Goal: Book appointment/travel/reservation

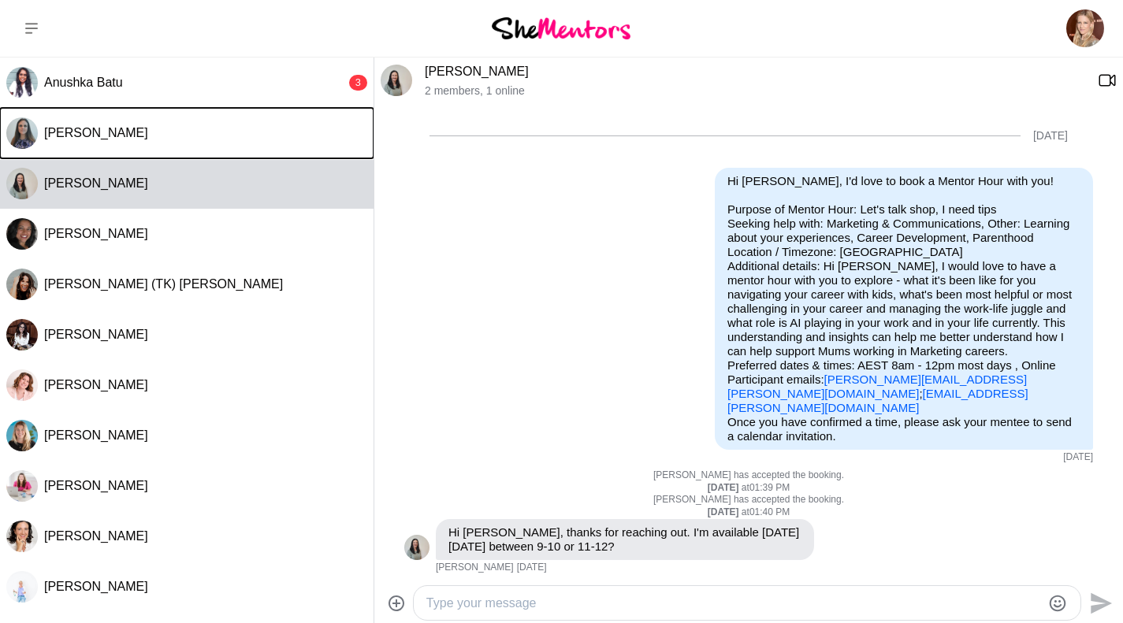
click at [78, 132] on span "[PERSON_NAME]" at bounding box center [96, 132] width 104 height 13
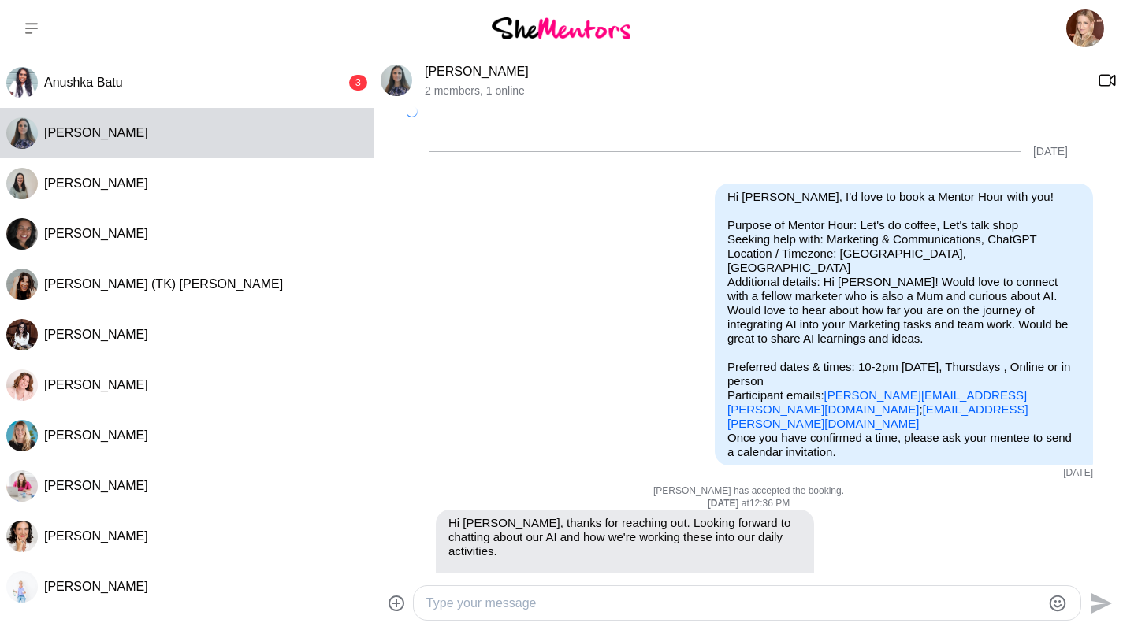
scroll to position [303, 0]
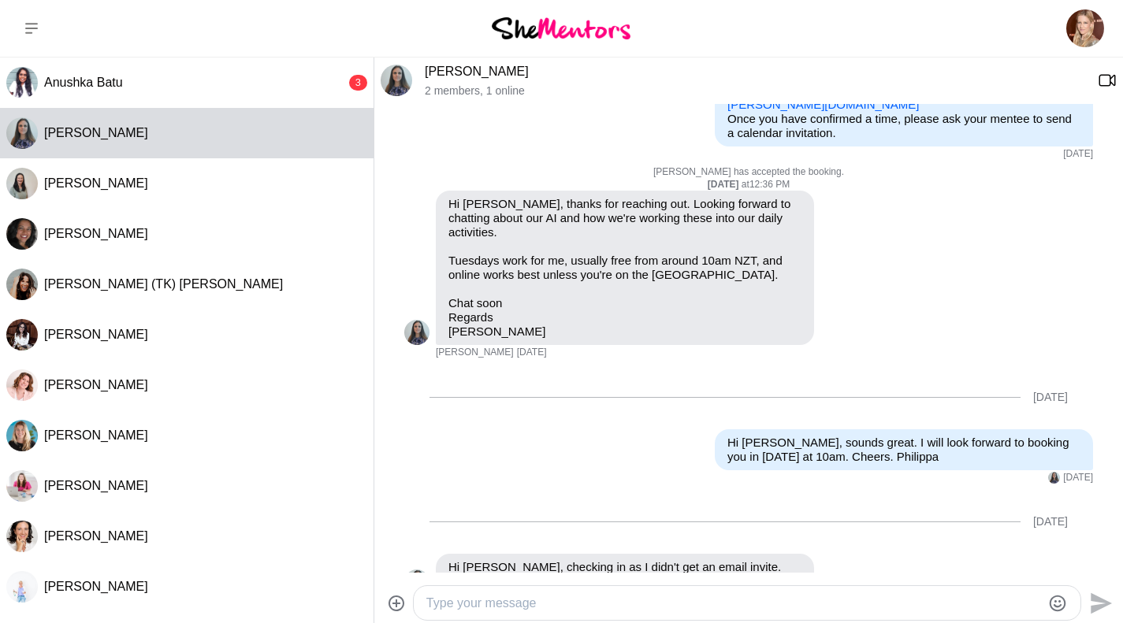
click at [590, 598] on textarea "Type your message" at bounding box center [733, 603] width 615 height 19
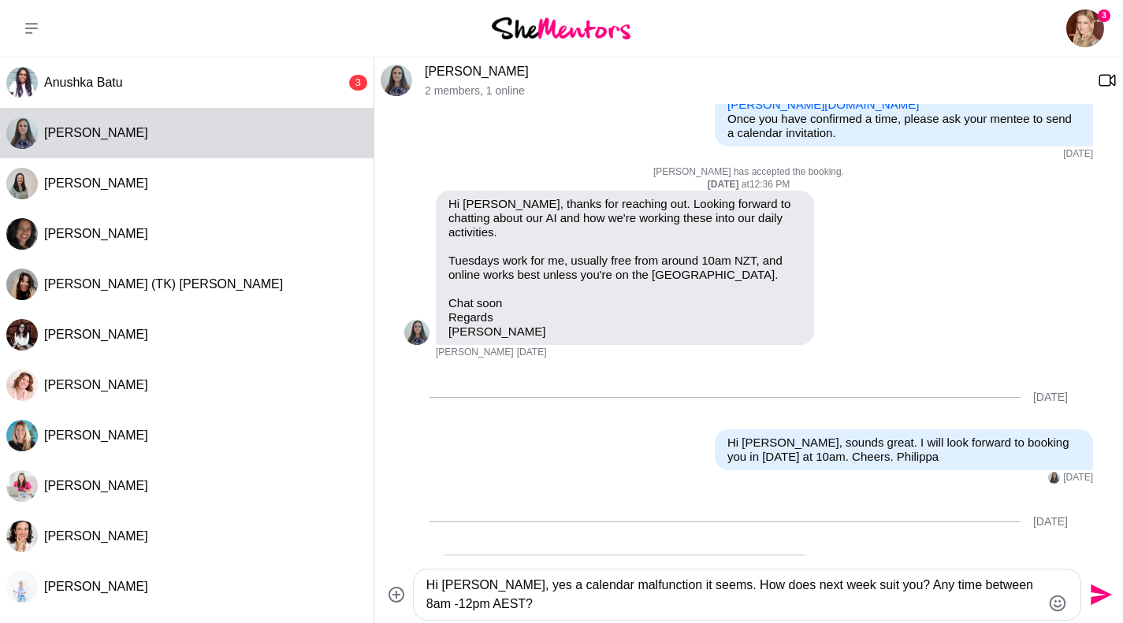
click at [482, 583] on textarea "Hi [PERSON_NAME], yes a calendar malfunction it seems. How does next week suit …" at bounding box center [733, 595] width 615 height 38
drag, startPoint x: 822, startPoint y: 586, endPoint x: 624, endPoint y: 577, distance: 198.0
click at [624, 577] on textarea "Hi [PERSON_NAME], thanks for your message. yes a calendar malfunction it seems.…" at bounding box center [733, 595] width 615 height 38
click at [619, 620] on div "Hi [PERSON_NAME], thanks for your message. A calendar issue it seems. How does …" at bounding box center [747, 595] width 668 height 52
click at [604, 604] on textarea "Hi [PERSON_NAME], thanks for your message. A calendar issue it seems. How does …" at bounding box center [733, 595] width 615 height 38
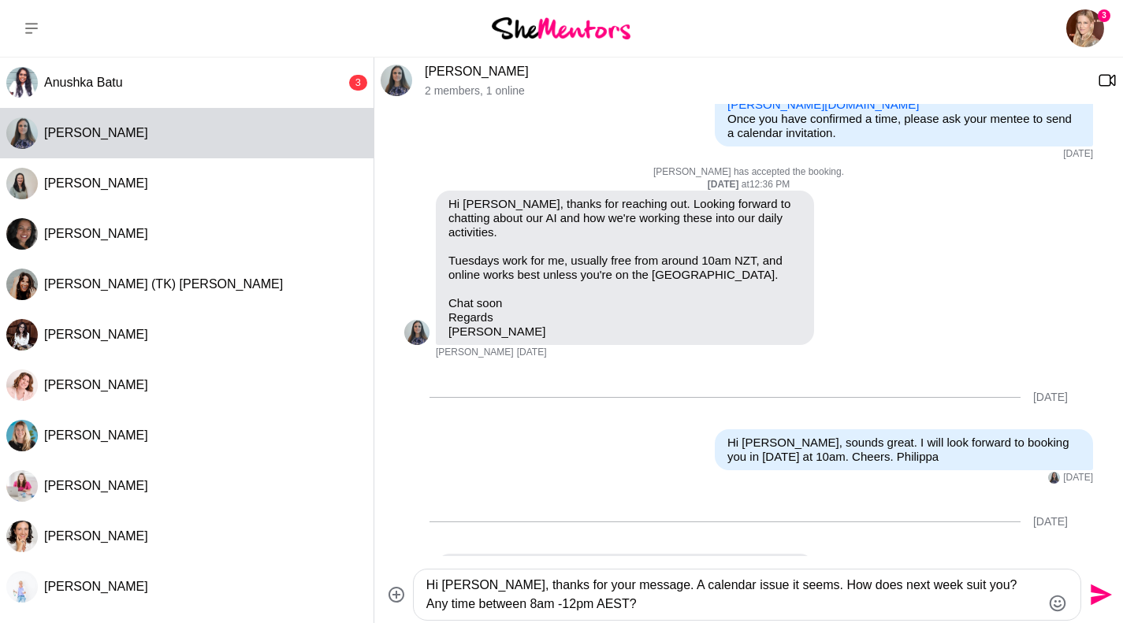
drag, startPoint x: 964, startPoint y: 585, endPoint x: 942, endPoint y: 585, distance: 22.1
click at [942, 585] on textarea "Hi [PERSON_NAME], thanks for your message. A calendar issue it seems. How does …" at bounding box center [733, 595] width 615 height 38
click at [569, 599] on textarea "Hi [PERSON_NAME], thanks for your message. A calendar issue it seems. How does …" at bounding box center [733, 595] width 615 height 38
type textarea "Hi [PERSON_NAME], thanks for your message. A calendar issue it seems. How does …"
click at [1099, 598] on icon "Send" at bounding box center [1101, 595] width 21 height 21
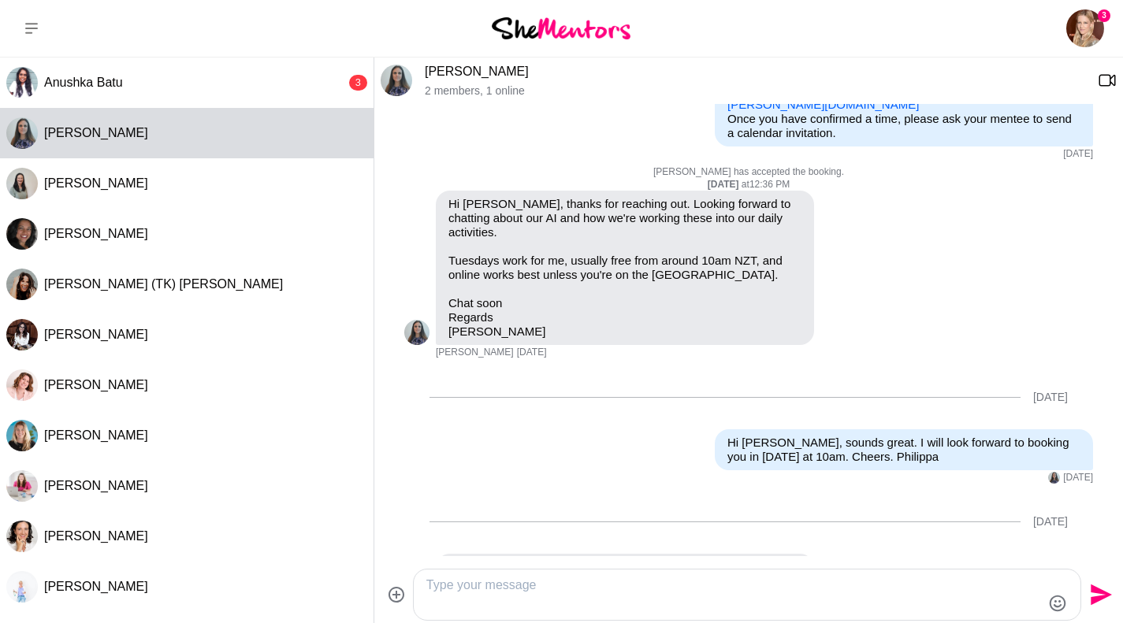
scroll to position [442, 0]
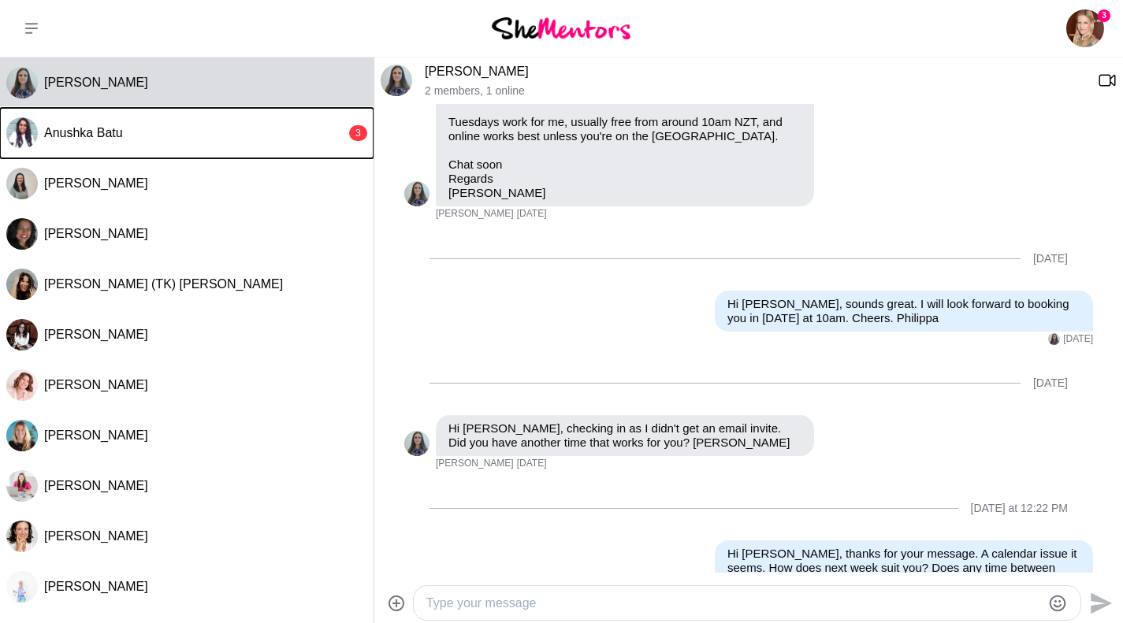
click at [113, 129] on span "Anushka Batu" at bounding box center [83, 132] width 79 height 13
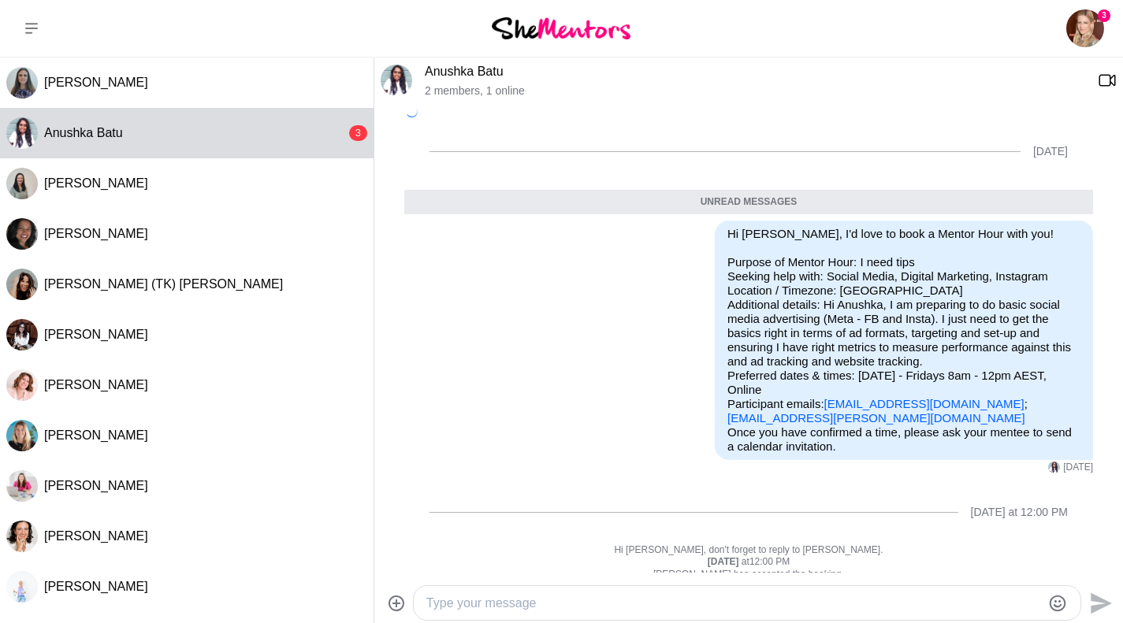
scroll to position [151, 0]
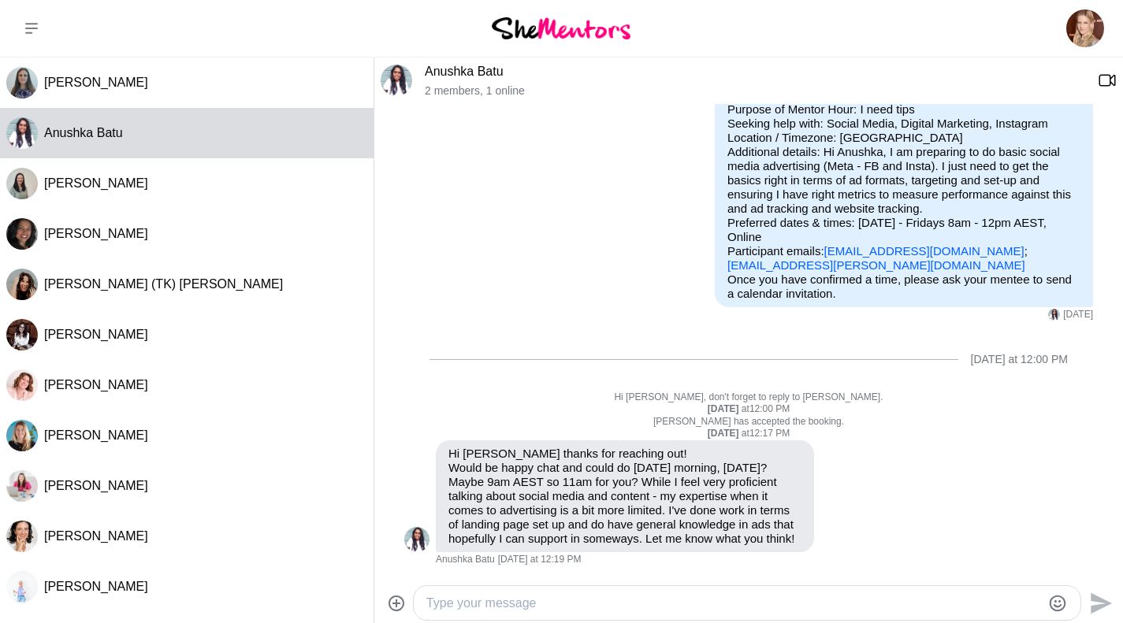
click at [506, 603] on textarea "Type your message" at bounding box center [733, 603] width 615 height 19
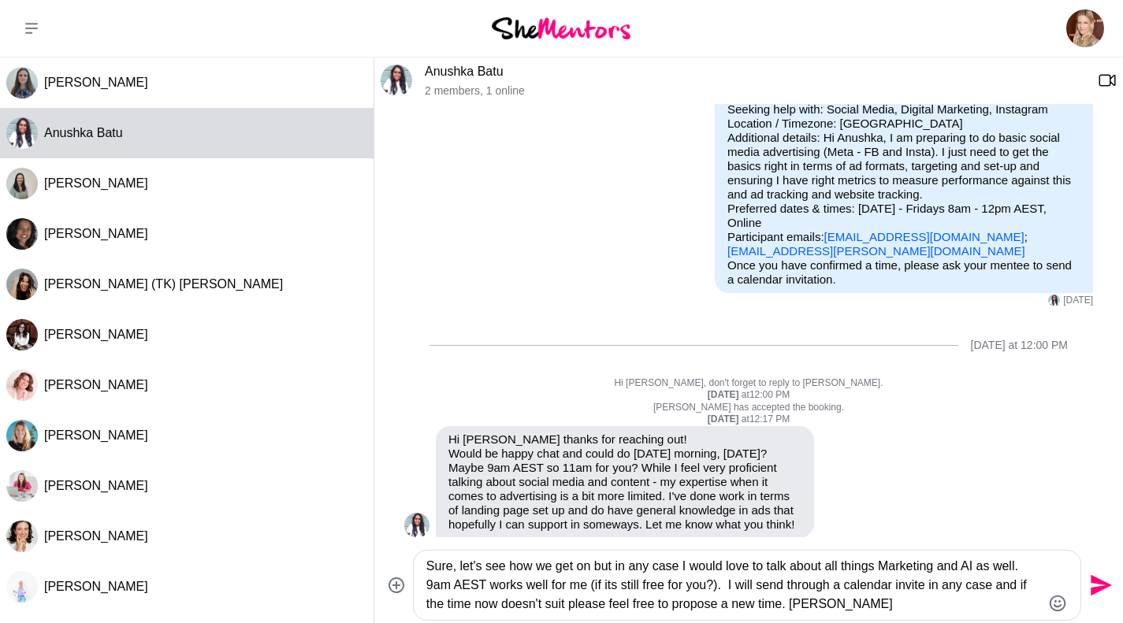
click at [668, 584] on textarea "Sure, let's see how we get on but in any case I would love to talk about all th…" at bounding box center [733, 585] width 615 height 57
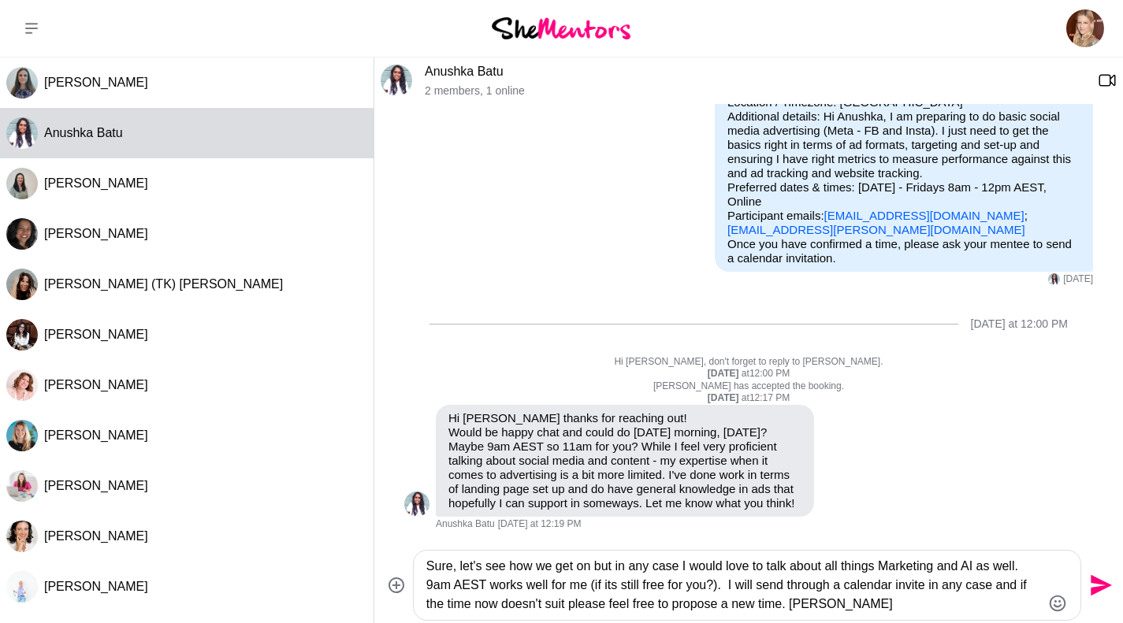
type textarea "Sure, let's see how we get on but in any case I would love to talk about all th…"
click at [1095, 582] on icon "Send" at bounding box center [1101, 585] width 21 height 21
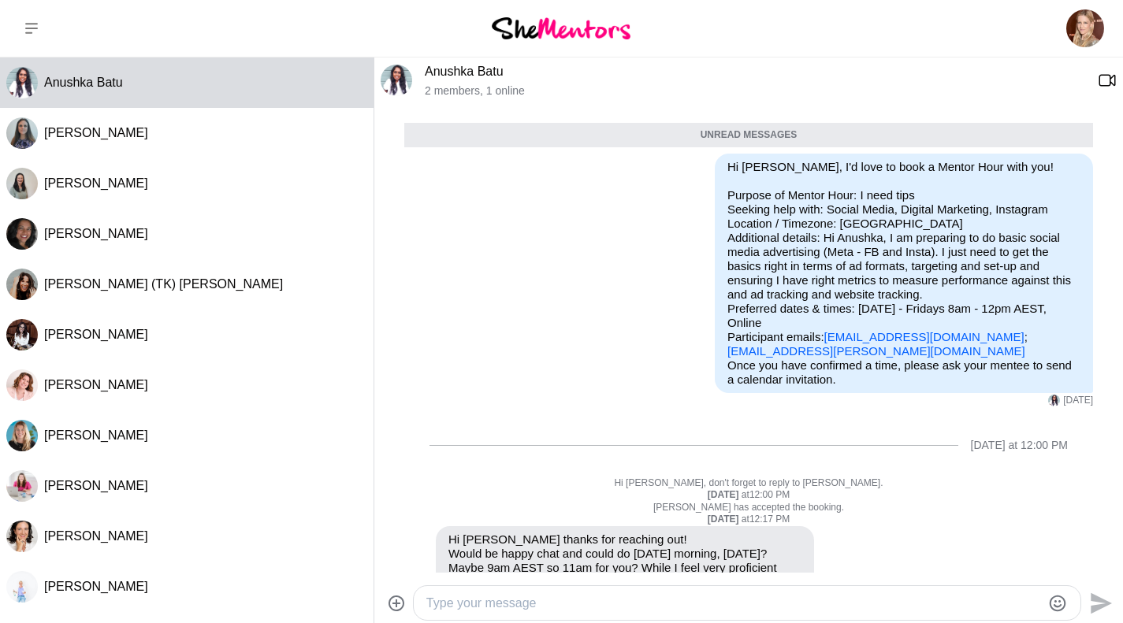
scroll to position [43, 0]
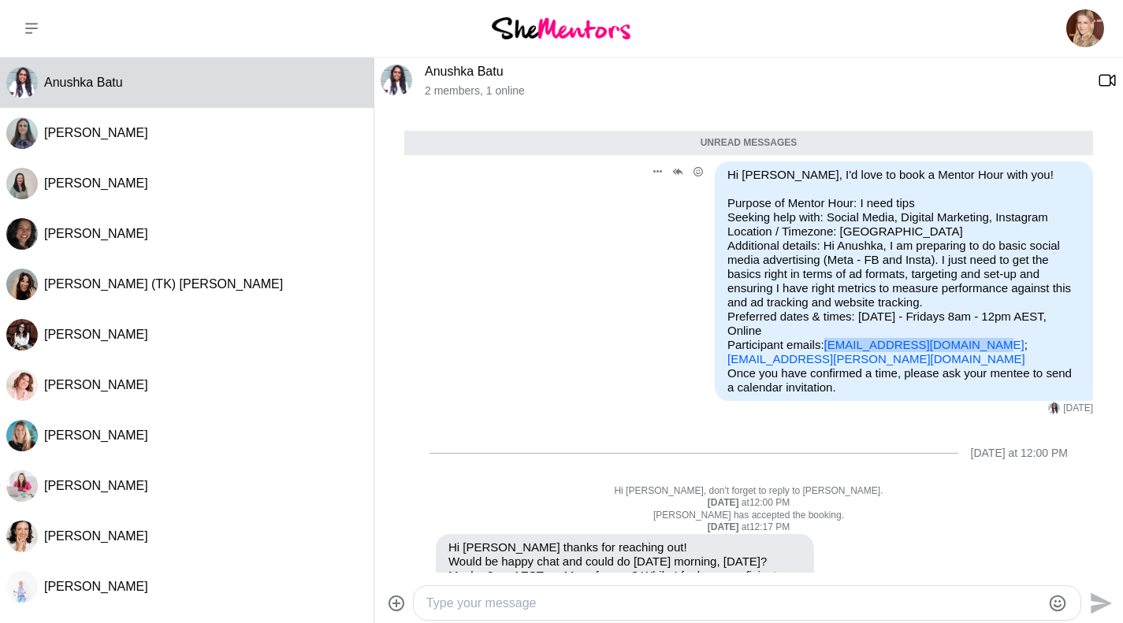
drag, startPoint x: 813, startPoint y: 348, endPoint x: 971, endPoint y: 350, distance: 158.4
click at [971, 350] on p "Purpose of Mentor Hour: I need tips Seeking help with: Social Media, Digital Ma…" at bounding box center [903, 281] width 353 height 170
copy link "[EMAIL_ADDRESS][DOMAIN_NAME]"
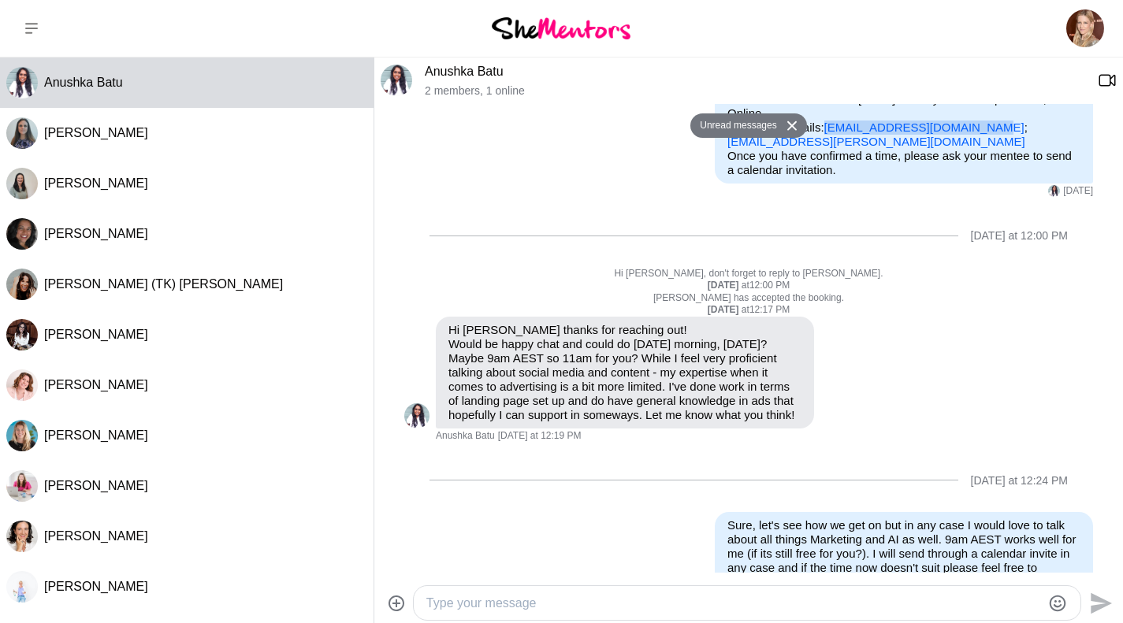
scroll to position [262, 0]
click at [31, 21] on button at bounding box center [31, 28] width 63 height 57
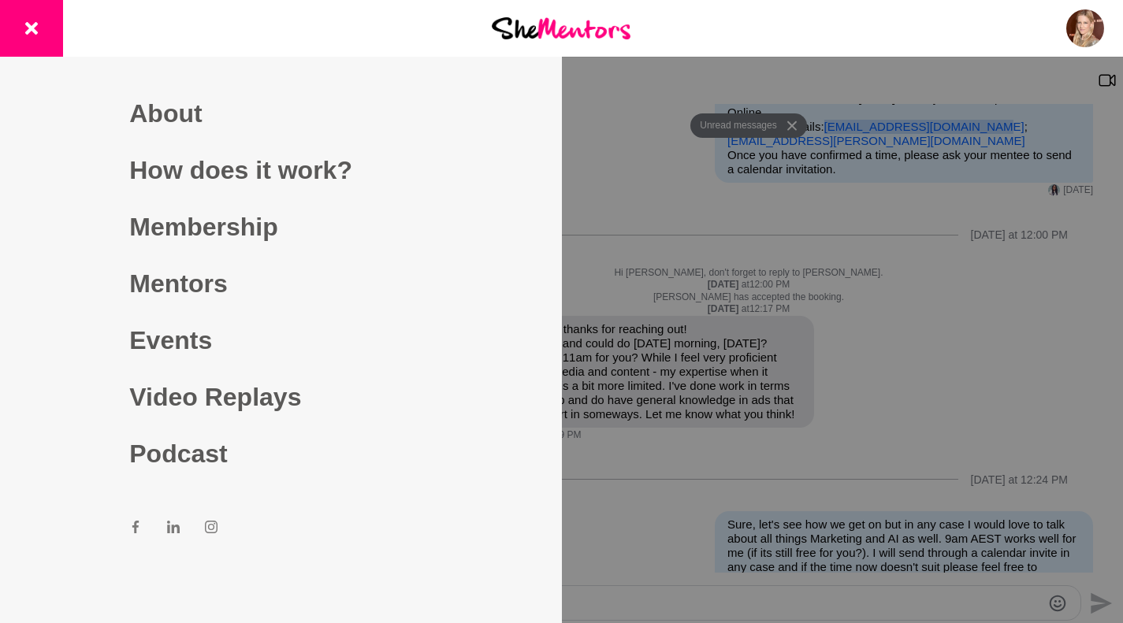
click at [158, 287] on link "Mentors" at bounding box center [280, 283] width 303 height 57
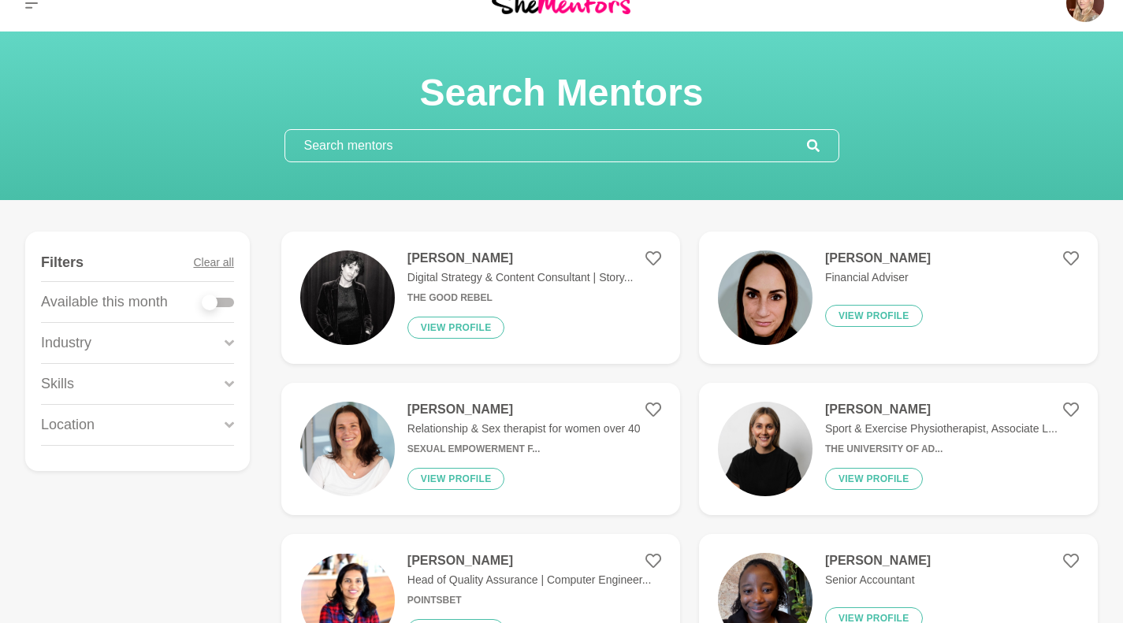
scroll to position [26, 0]
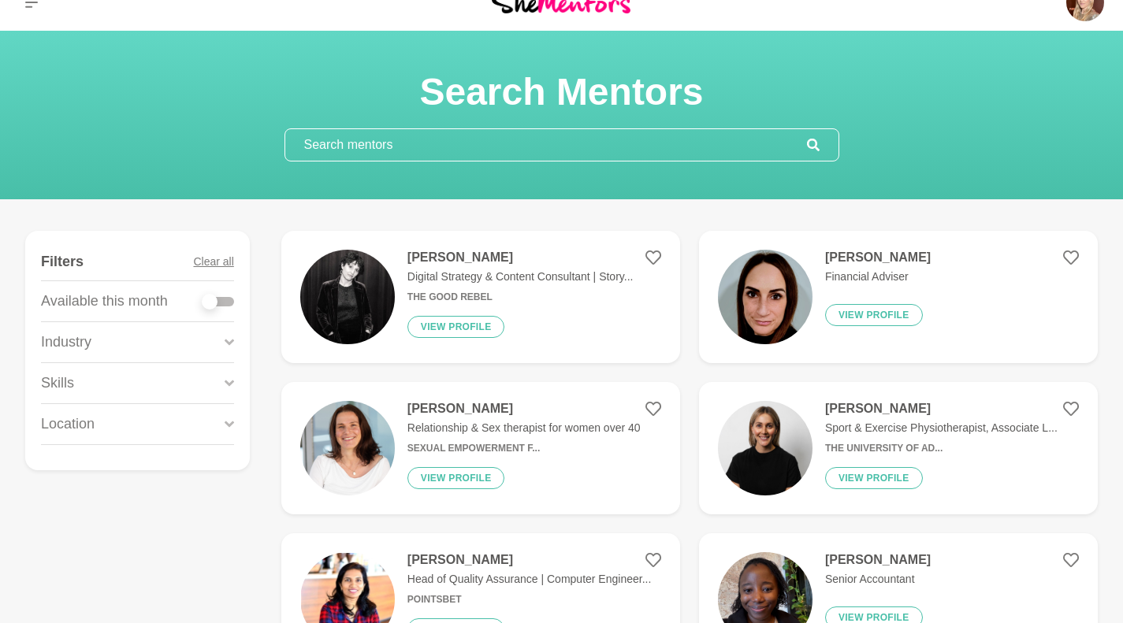
click at [469, 260] on h4 "[PERSON_NAME]" at bounding box center [520, 258] width 226 height 16
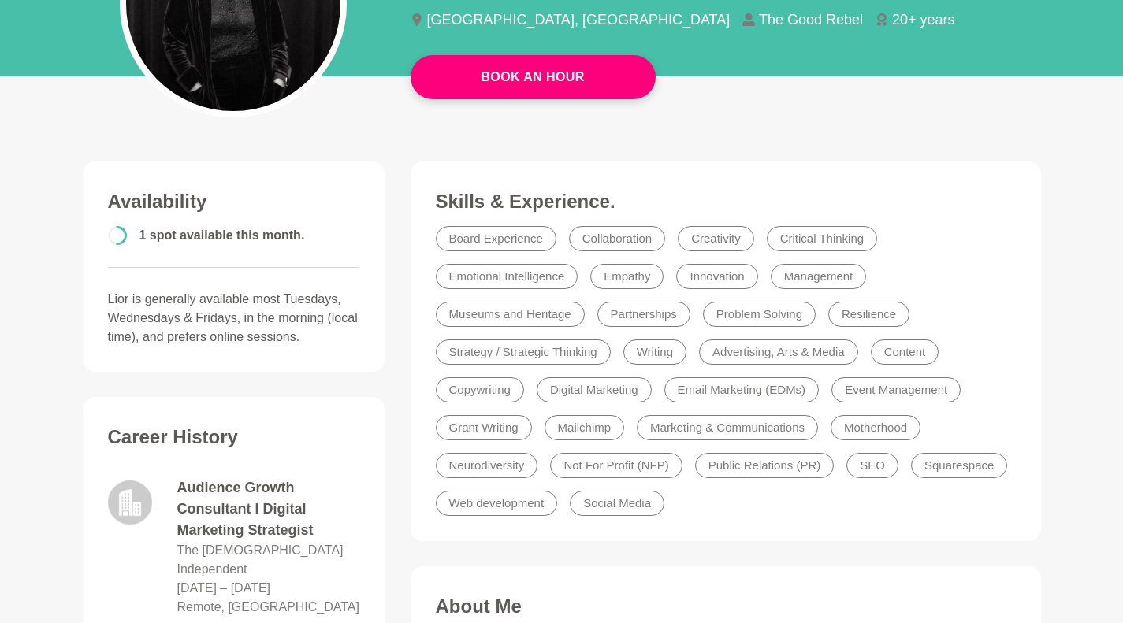
scroll to position [188, 0]
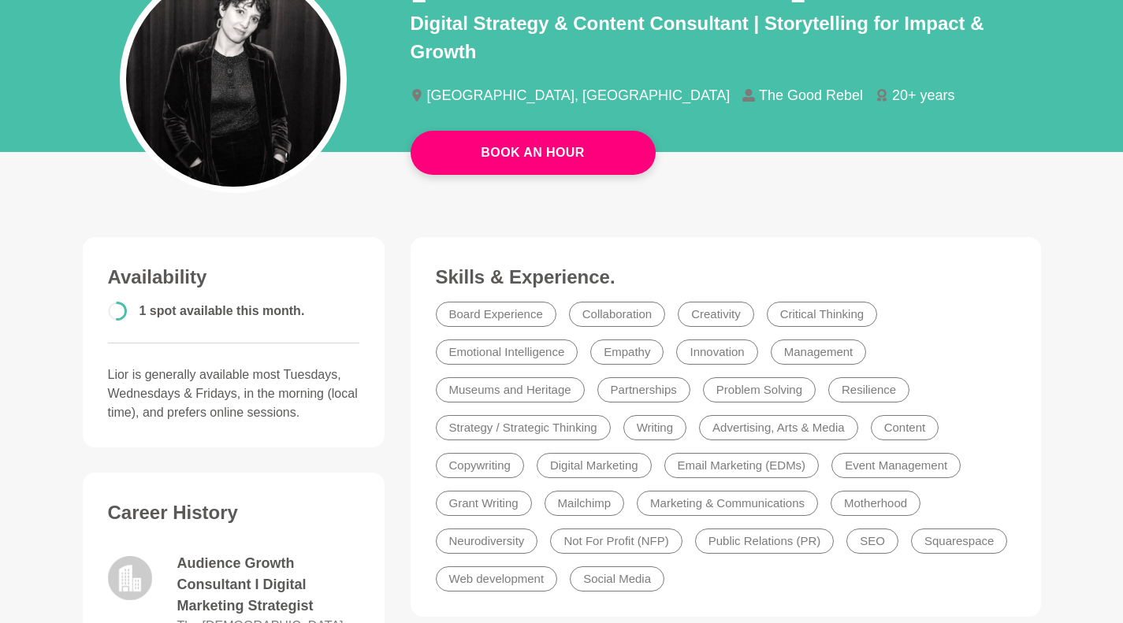
click at [582, 142] on link "Book An Hour" at bounding box center [533, 153] width 245 height 44
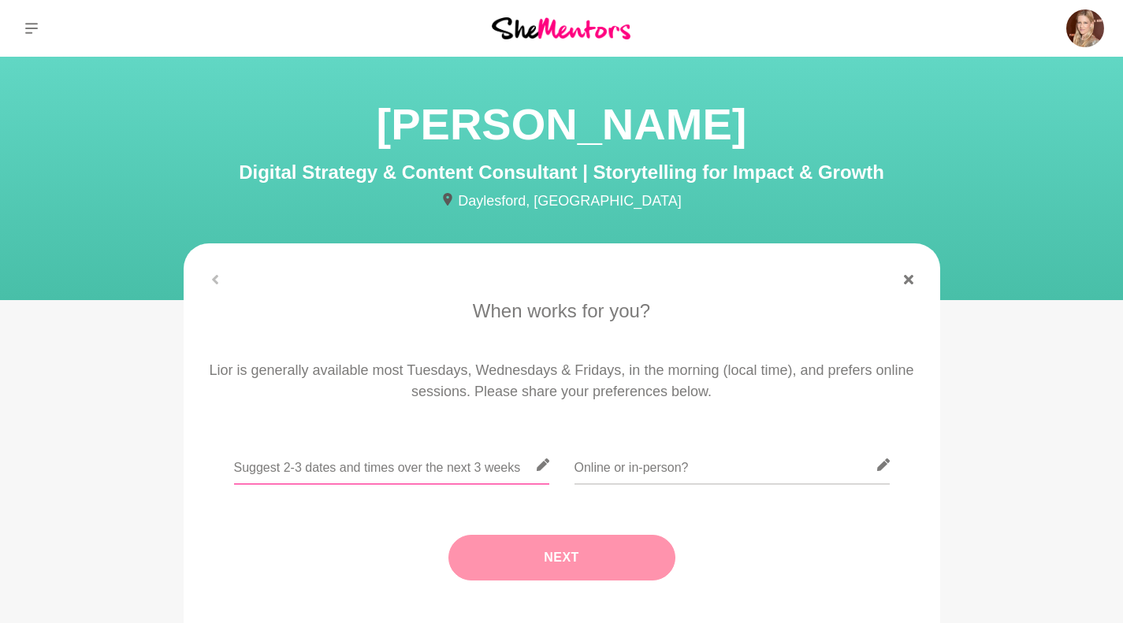
click at [318, 474] on input "text" at bounding box center [391, 465] width 315 height 39
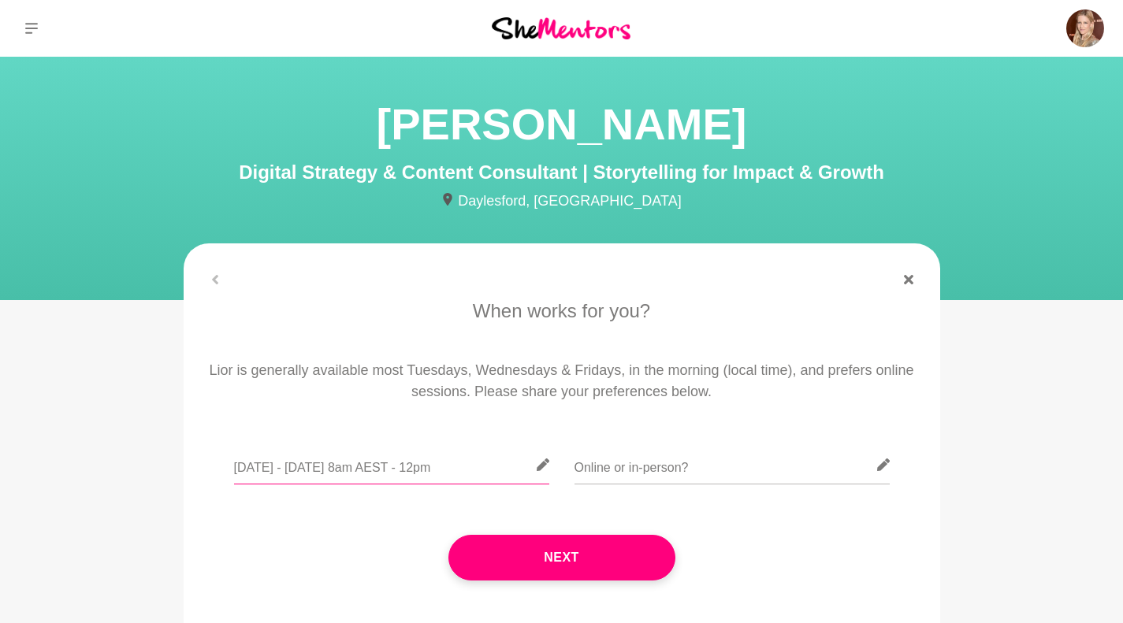
type input "[DATE] - [DATE] 8am AEST - 12pm"
click at [660, 477] on input "text" at bounding box center [732, 465] width 315 height 39
type input "Online"
click at [595, 552] on button "Next" at bounding box center [561, 558] width 227 height 46
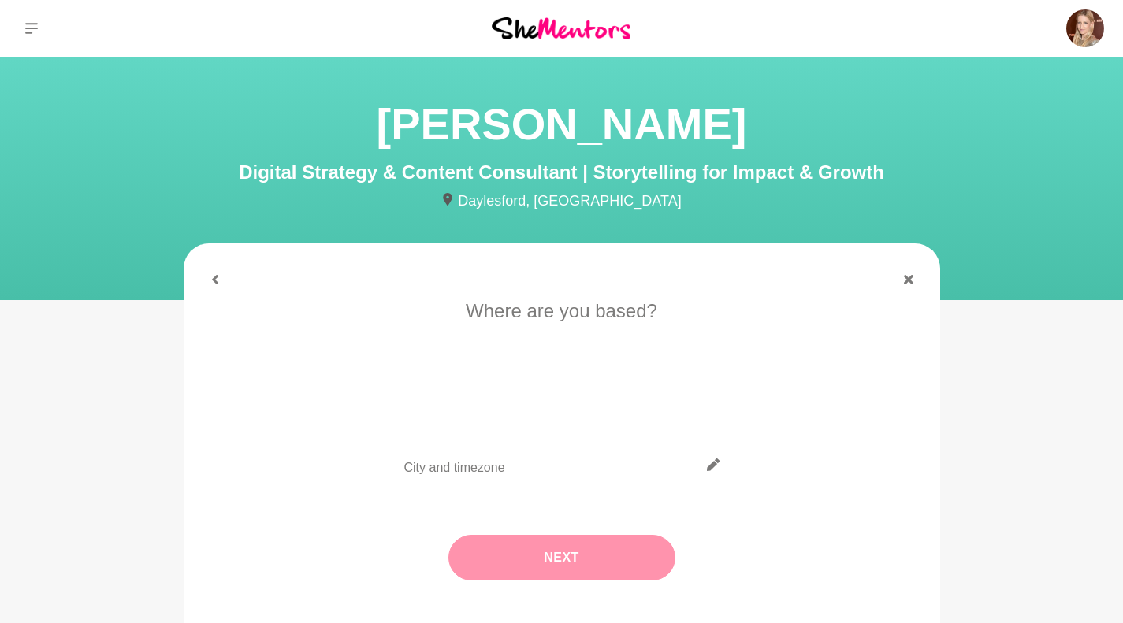
click at [477, 462] on input "text" at bounding box center [561, 465] width 315 height 39
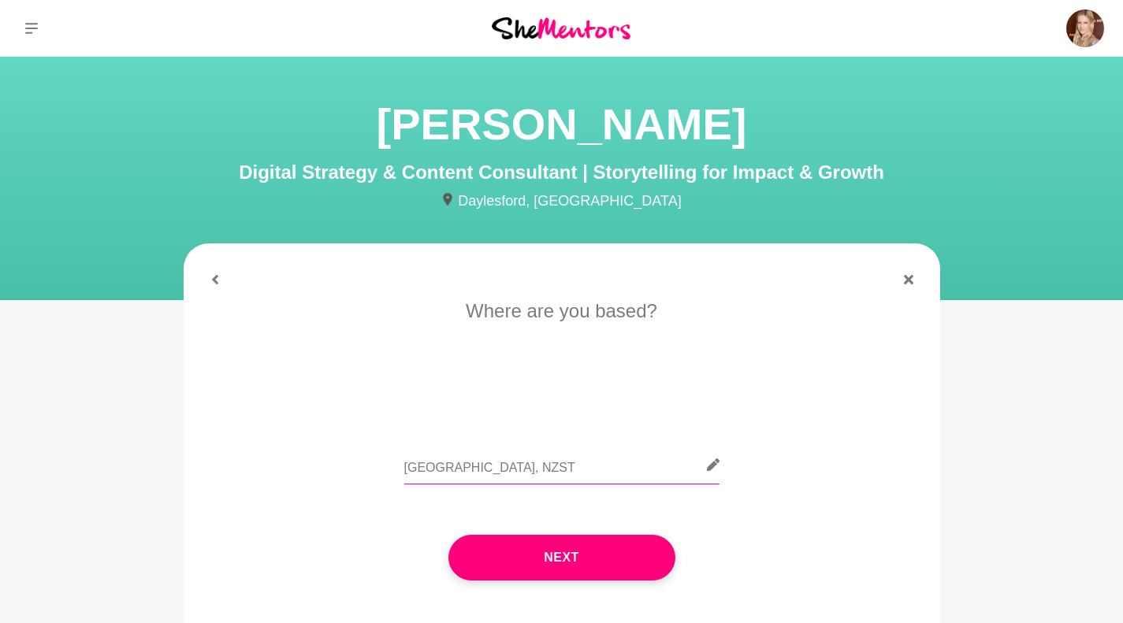
type input "[GEOGRAPHIC_DATA], NZST"
click at [513, 543] on button "Next" at bounding box center [561, 558] width 227 height 46
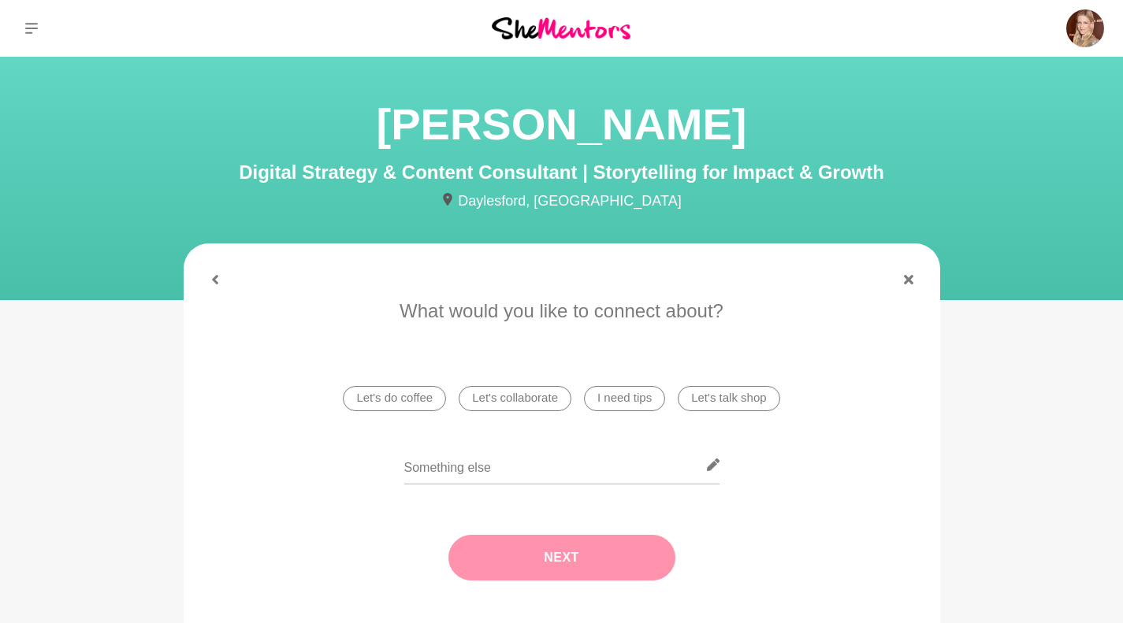
click at [617, 407] on li "I need tips" at bounding box center [624, 398] width 81 height 25
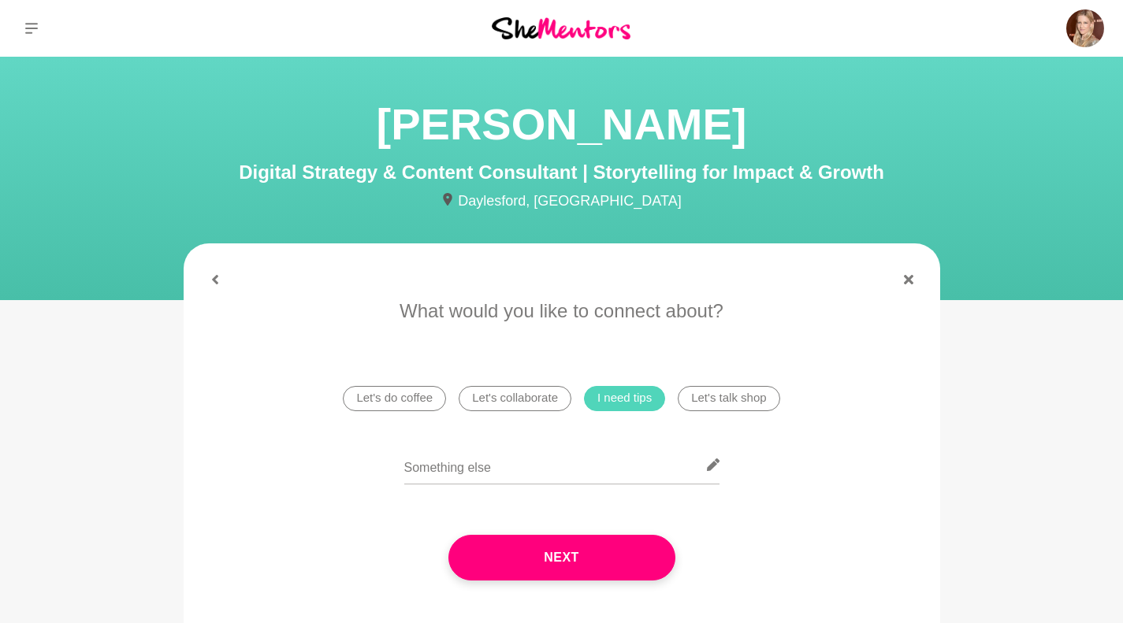
click at [703, 404] on li "Let's talk shop" at bounding box center [729, 398] width 102 height 25
click at [549, 555] on button "Next" at bounding box center [561, 558] width 227 height 46
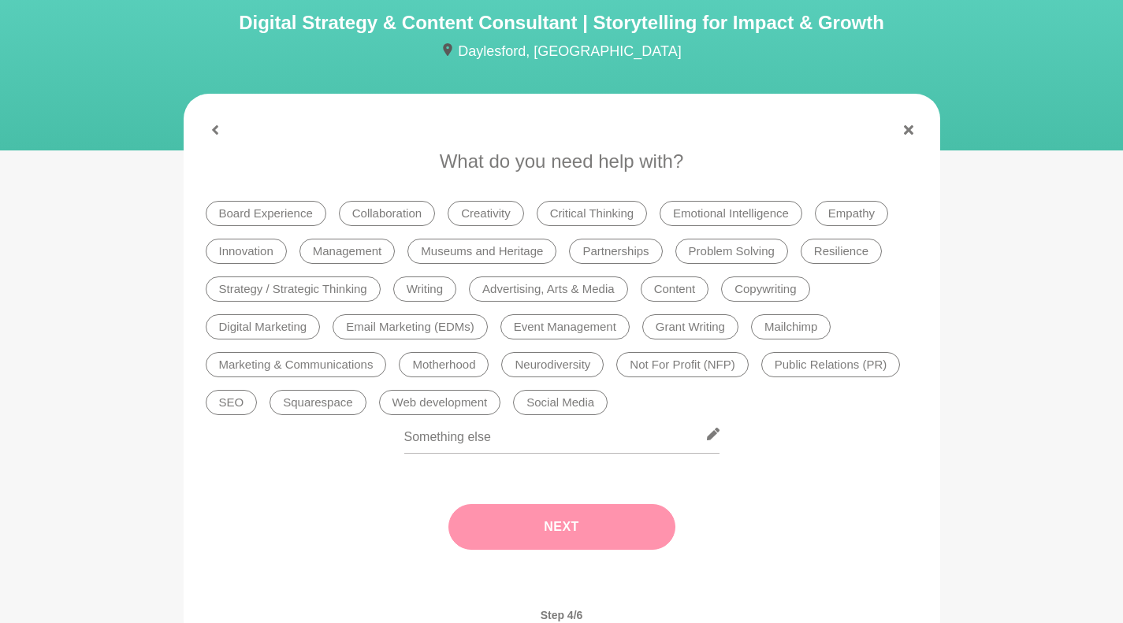
scroll to position [154, 0]
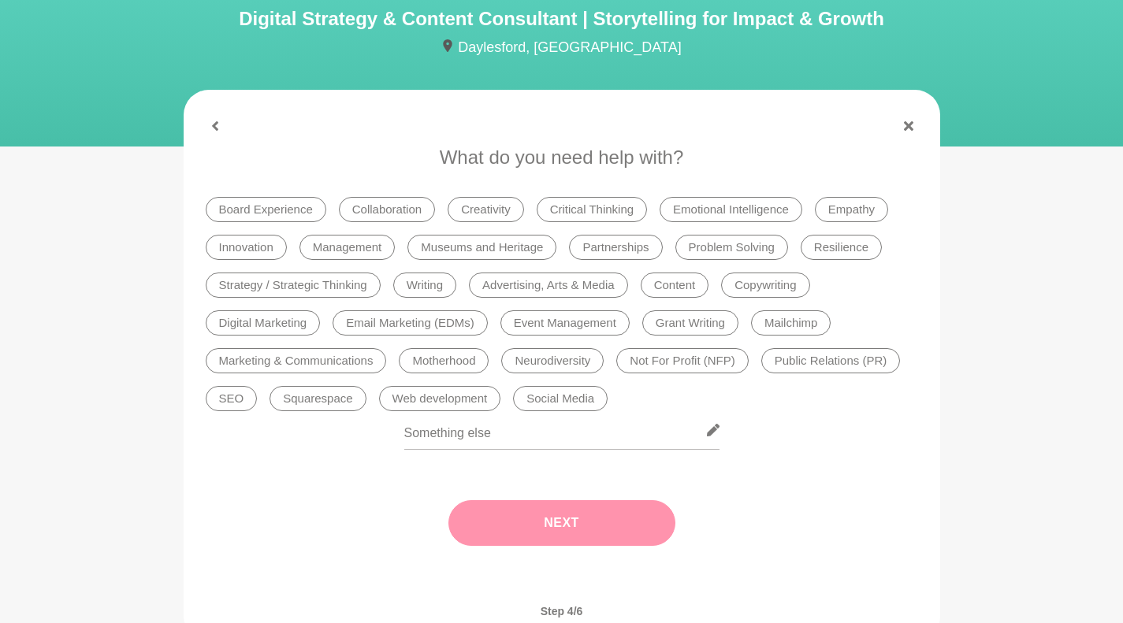
click at [284, 317] on li "Digital Marketing" at bounding box center [263, 323] width 115 height 25
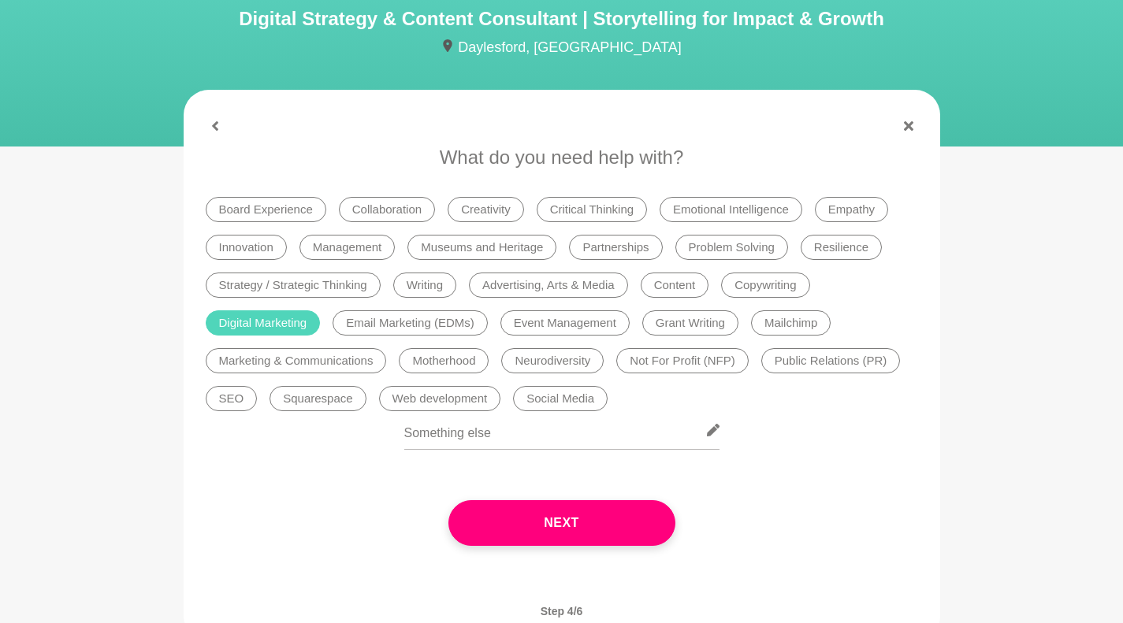
click at [565, 396] on li "Social Media" at bounding box center [560, 398] width 95 height 25
click at [572, 527] on button "Next" at bounding box center [561, 523] width 227 height 46
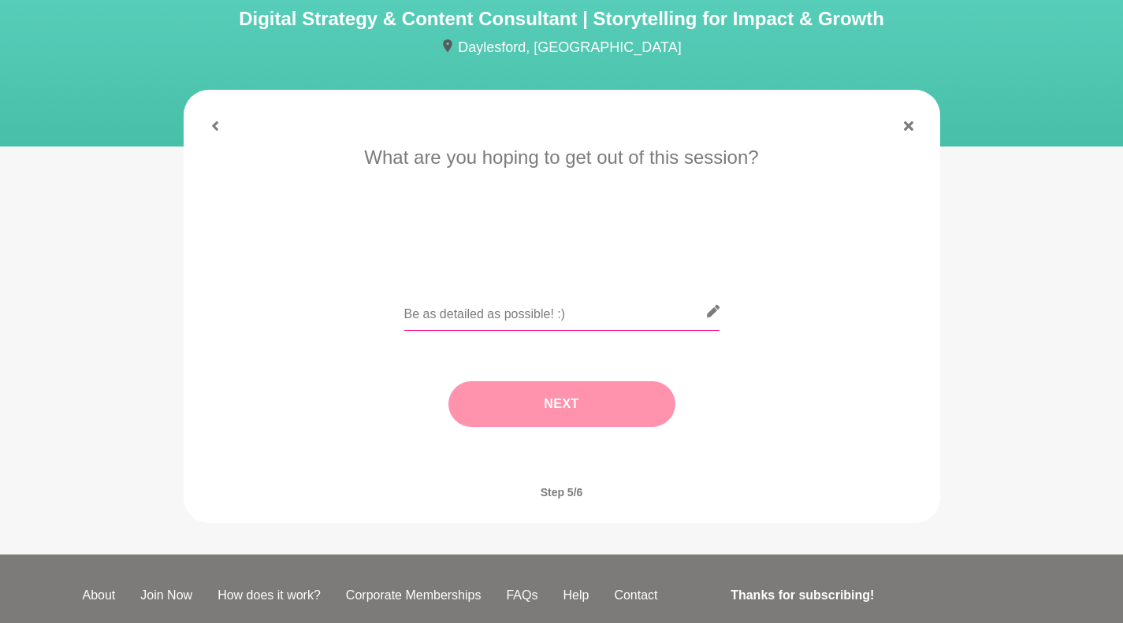
click at [476, 312] on input "text" at bounding box center [561, 311] width 315 height 39
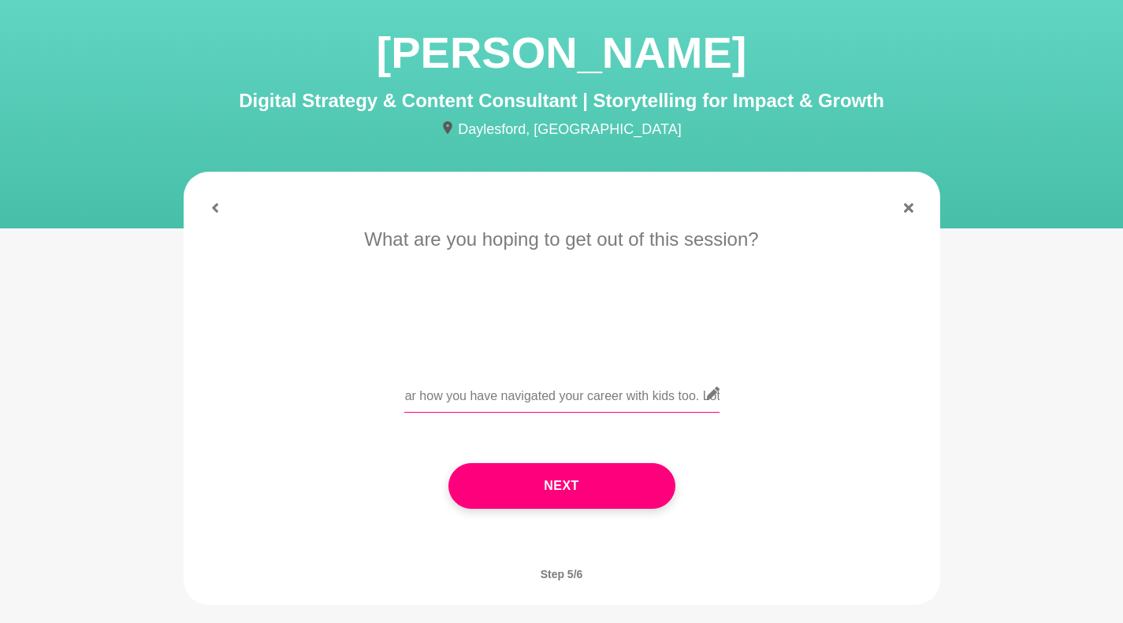
scroll to position [0, 1991]
type input "Hi [PERSON_NAME], I would love your help and some tips on how to best set up fo…"
click at [565, 507] on button "Next" at bounding box center [561, 486] width 227 height 46
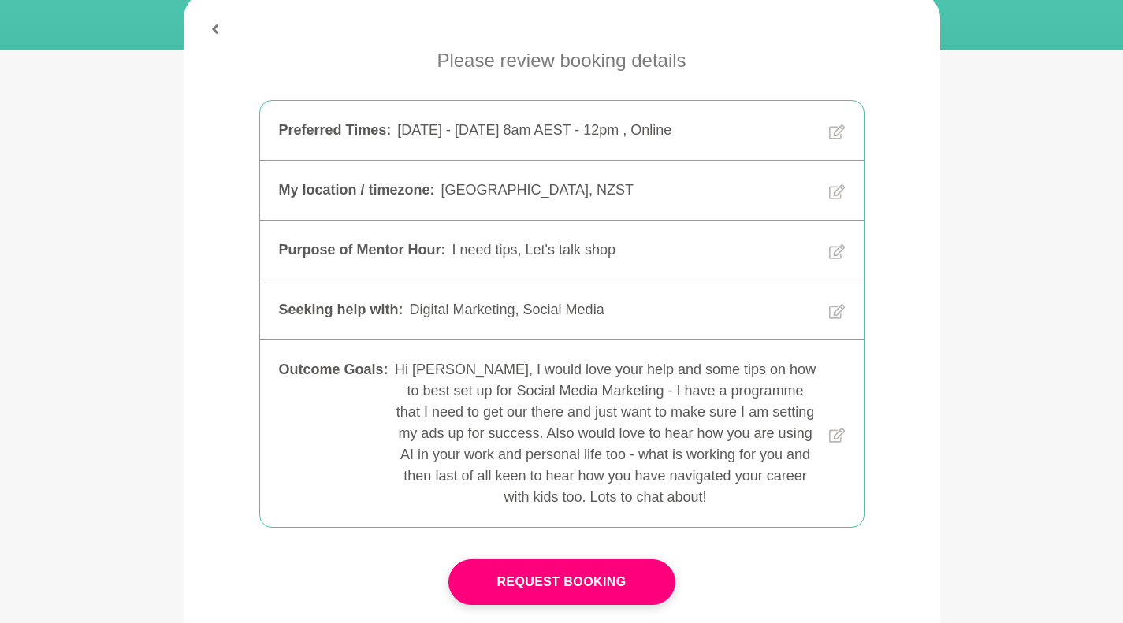
scroll to position [251, 0]
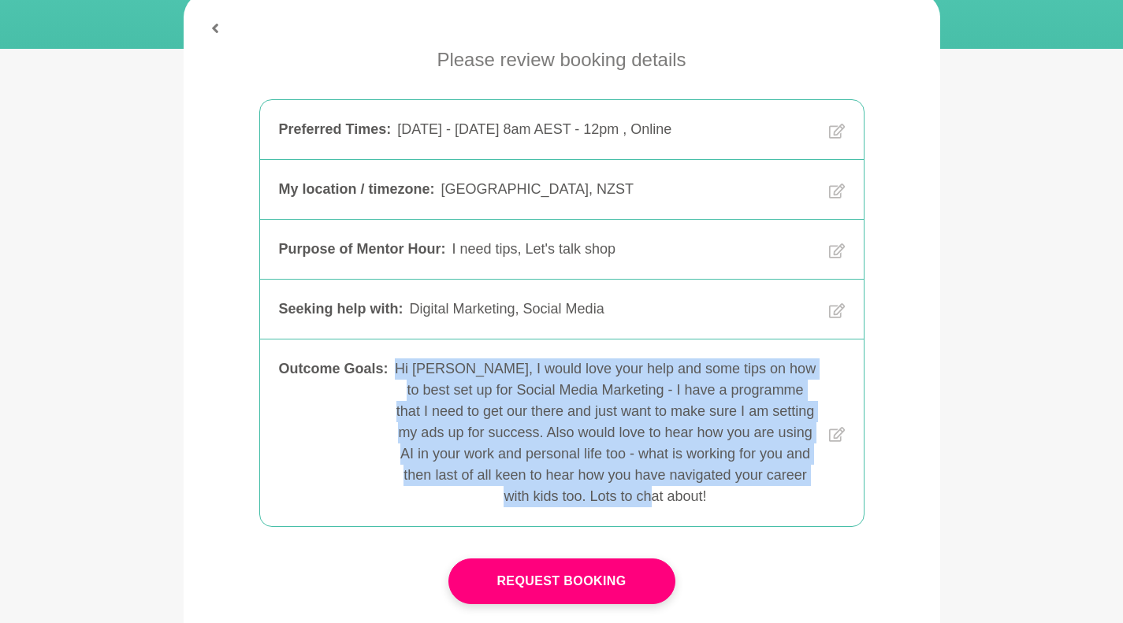
drag, startPoint x: 724, startPoint y: 503, endPoint x: 411, endPoint y: 359, distance: 344.9
click at [411, 359] on div "Hi [PERSON_NAME], I would love your help and some tips on how to best set up fo…" at bounding box center [606, 433] width 422 height 149
copy div "Hi [PERSON_NAME], I would love your help and some tips on how to best set up fo…"
click at [839, 435] on icon at bounding box center [836, 434] width 16 height 15
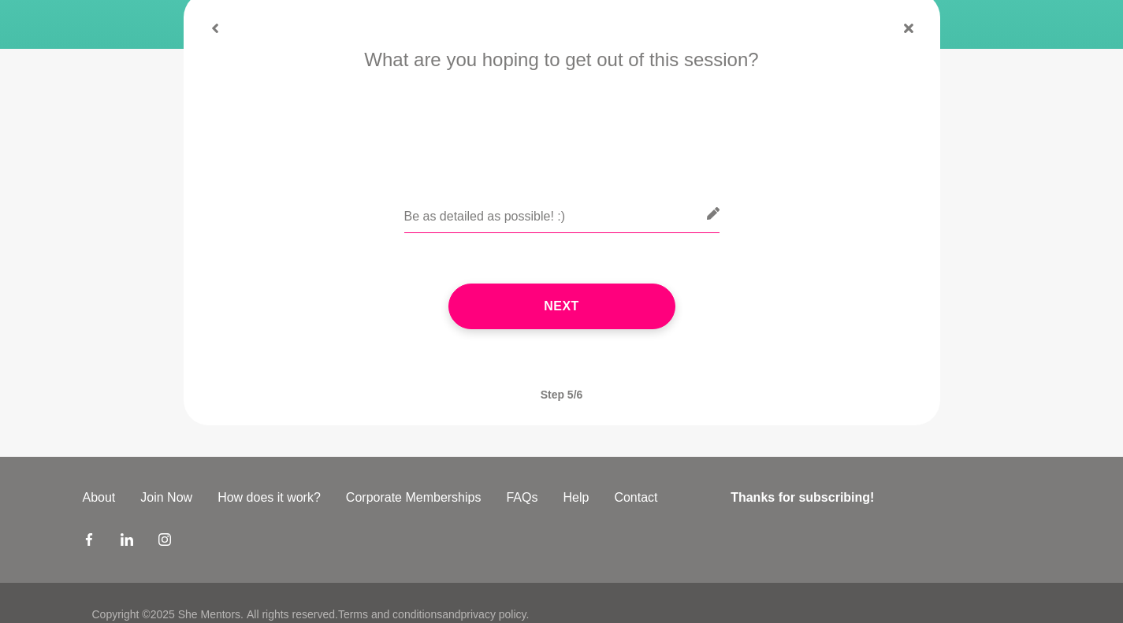
click at [488, 213] on input "text" at bounding box center [561, 214] width 315 height 39
paste input "Hi [PERSON_NAME], I would love your help and some tips on how to best set up fo…"
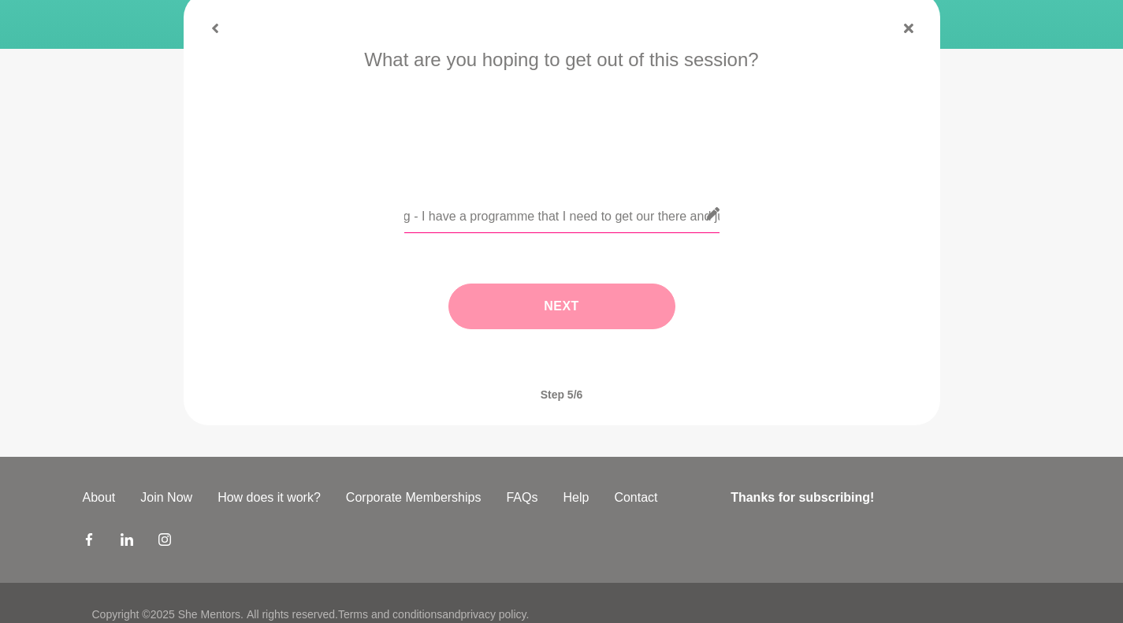
scroll to position [0, 616]
drag, startPoint x: 587, startPoint y: 218, endPoint x: 545, endPoint y: 214, distance: 42.0
click at [545, 214] on input "Hi [PERSON_NAME], I would love your help and some tips on how to best set up fo…" at bounding box center [561, 214] width 315 height 39
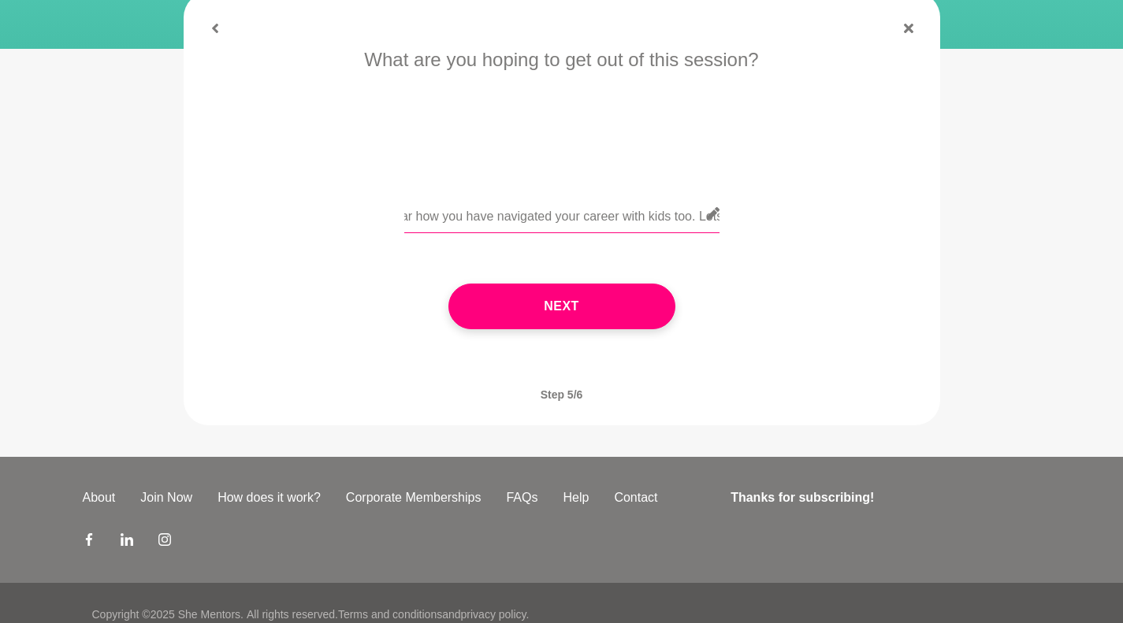
scroll to position [223, 0]
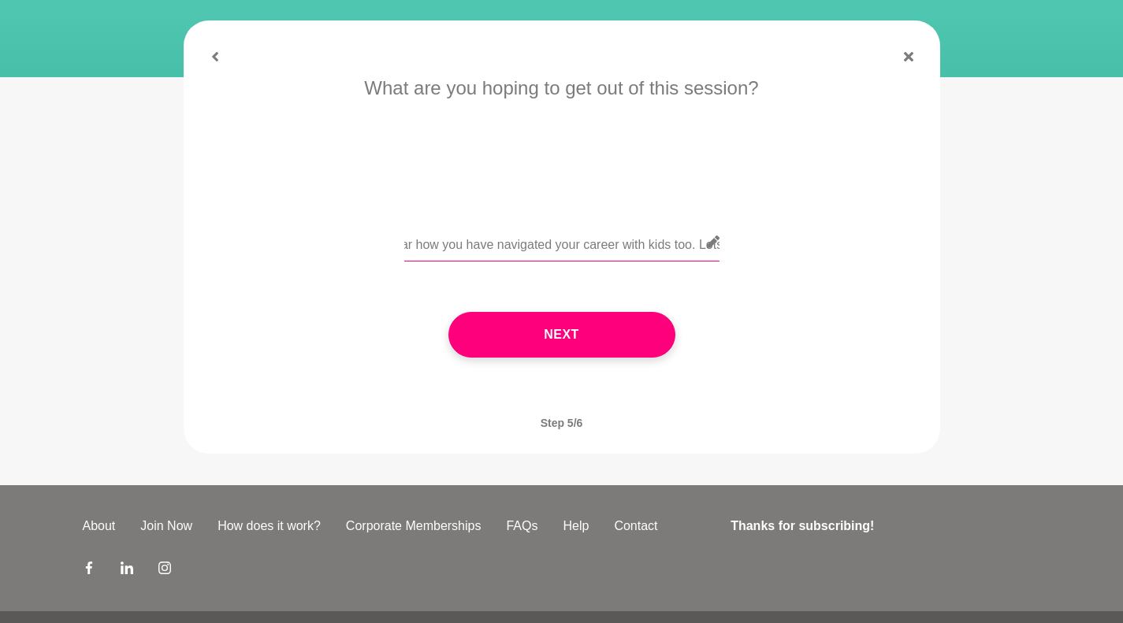
type input "Hi [PERSON_NAME], I would love your help and some tips on how to best set up fo…"
click at [611, 340] on button "Next" at bounding box center [561, 335] width 227 height 46
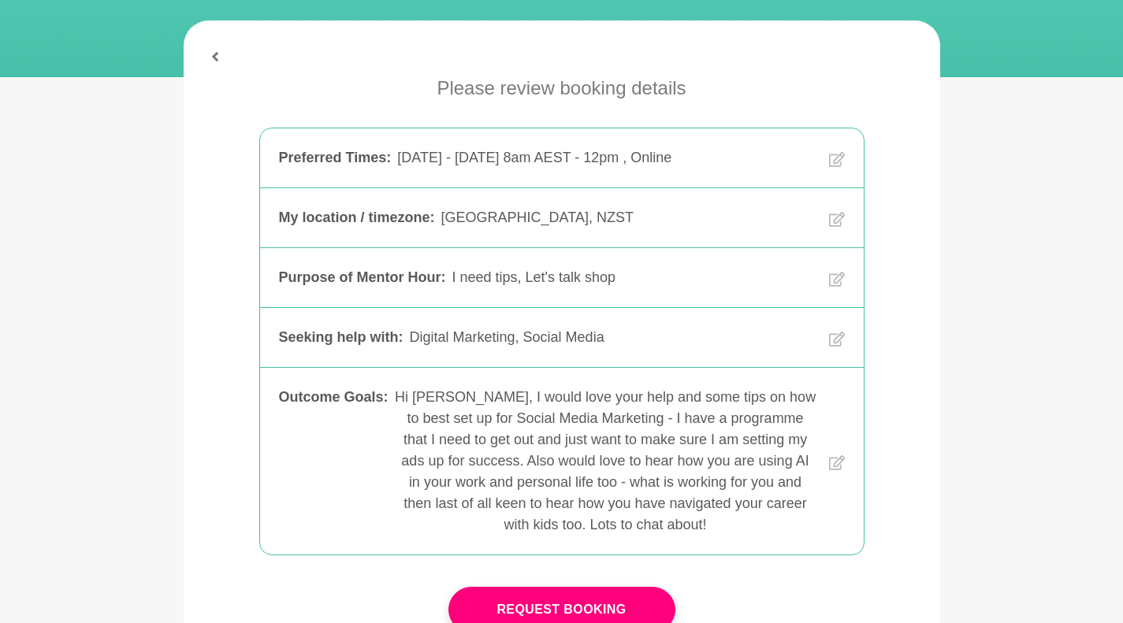
click at [548, 600] on button "Request Booking" at bounding box center [561, 610] width 227 height 46
